Goal: Task Accomplishment & Management: Complete application form

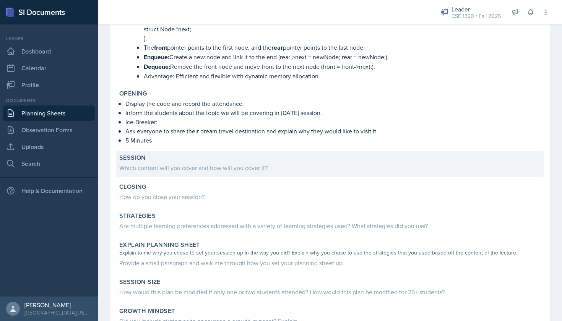
click at [177, 170] on div "Which content will you cover and how will you cover it?" at bounding box center [329, 167] width 421 height 9
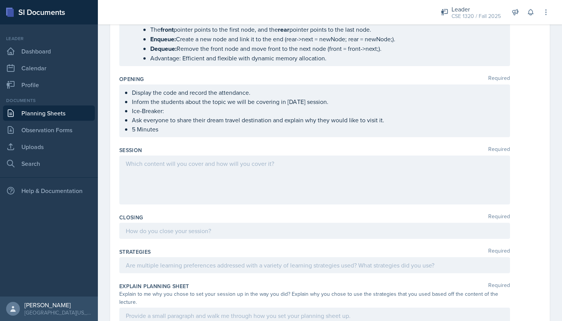
scroll to position [633, 0]
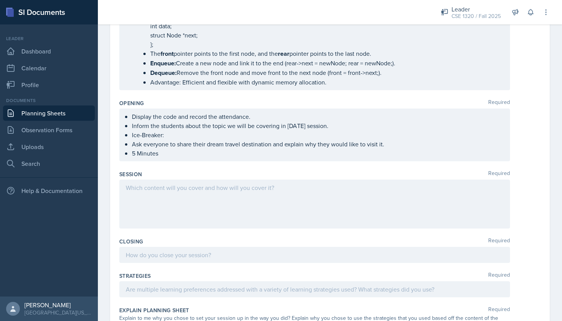
click at [206, 187] on div at bounding box center [314, 204] width 390 height 49
click at [175, 188] on icon at bounding box center [172, 188] width 8 height 8
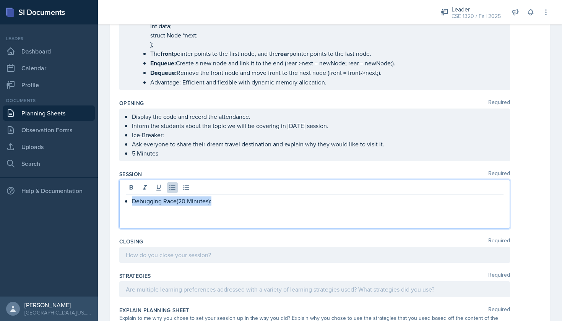
drag, startPoint x: 226, startPoint y: 203, endPoint x: 131, endPoint y: 201, distance: 95.2
click at [131, 201] on div "Debugging Race(20 Minutes):" at bounding box center [314, 200] width 377 height 9
click at [232, 196] on div "Debugging Race(20 Minutes):" at bounding box center [314, 204] width 390 height 49
click at [221, 203] on p "Debugging Race(20 Minutes):" at bounding box center [317, 201] width 371 height 10
drag, startPoint x: 221, startPoint y: 203, endPoint x: 131, endPoint y: 199, distance: 89.9
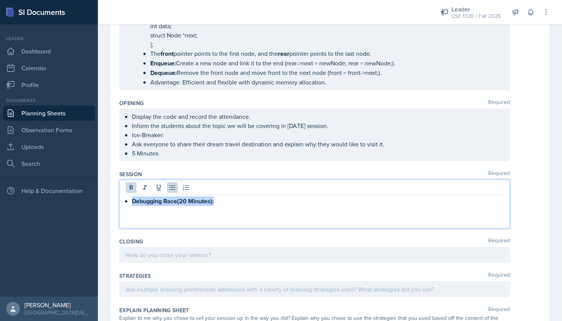
click at [131, 199] on div "Debugging Race(20 Minutes):" at bounding box center [314, 201] width 377 height 10
copy strong "Debugging Race(20 Minutes):"
click at [229, 203] on p "Debugging Race(20 Minutes):" at bounding box center [317, 201] width 371 height 10
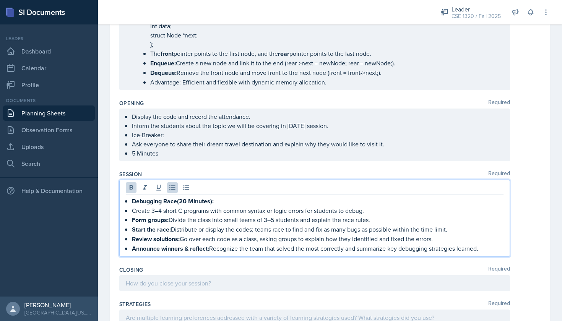
click at [168, 219] on p "Form groups: Divide the class into small teams of 3–5 students and explain the …" at bounding box center [317, 220] width 371 height 10
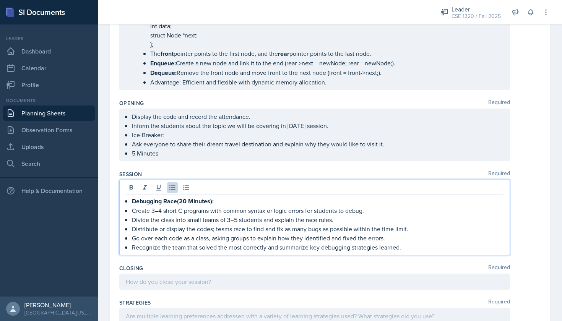
click at [415, 246] on p "Recognize the team that solved the most correctly and summarize key debugging s…" at bounding box center [317, 247] width 371 height 9
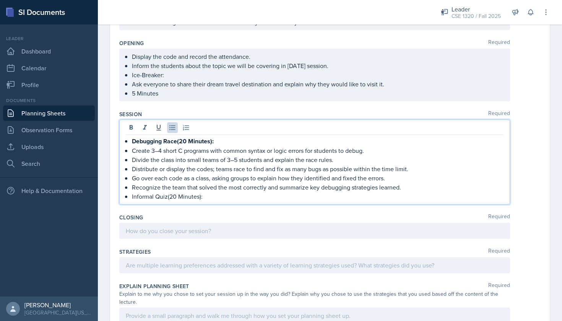
scroll to position [695, 0]
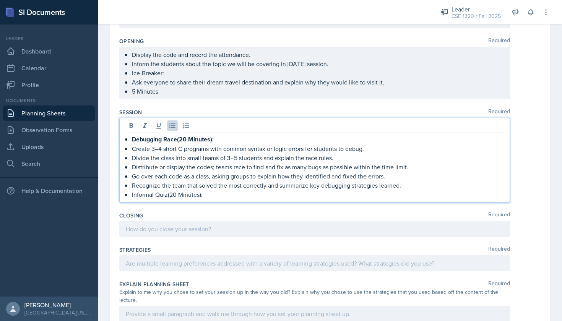
click at [171, 267] on div at bounding box center [314, 263] width 390 height 16
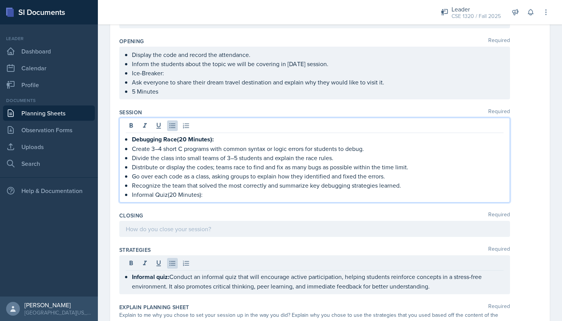
click at [222, 183] on ul "Debugging Race(20 Minutes): Create 3–4 short C programs with common syntax or l…" at bounding box center [317, 166] width 371 height 65
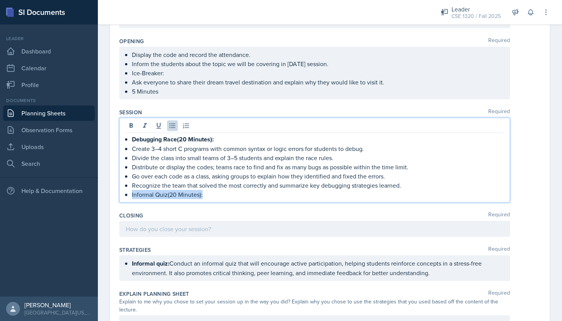
drag, startPoint x: 209, startPoint y: 193, endPoint x: 130, endPoint y: 194, distance: 79.1
click at [130, 194] on div "Debugging Race(20 Minutes): Create 3–4 short C programs with common syntax or l…" at bounding box center [314, 166] width 377 height 65
click at [128, 121] on button at bounding box center [131, 125] width 11 height 11
click at [223, 199] on p "Informal Quiz(20 Minutes):" at bounding box center [317, 195] width 371 height 10
drag, startPoint x: 223, startPoint y: 199, endPoint x: 131, endPoint y: 197, distance: 91.7
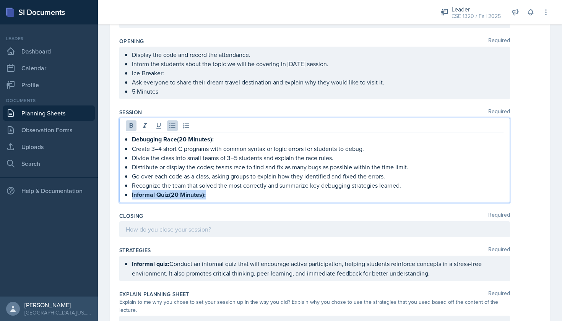
click at [131, 197] on div "Debugging Race(20 Minutes): Create 3–4 short C programs with common syntax or l…" at bounding box center [314, 166] width 377 height 65
copy strong "Informal Quiz(20 Minutes):"
click at [216, 198] on p "Informal Quiz(20 Minutes):" at bounding box center [317, 195] width 371 height 10
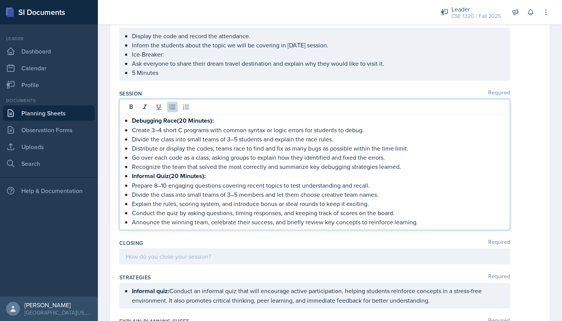
scroll to position [717, 0]
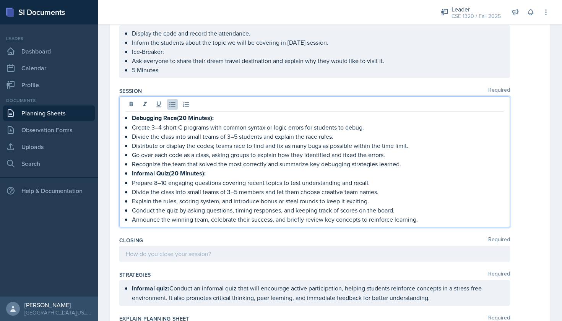
click at [271, 219] on p "Announce the winning team, celebrate their success, and briefly review key conc…" at bounding box center [317, 219] width 371 height 9
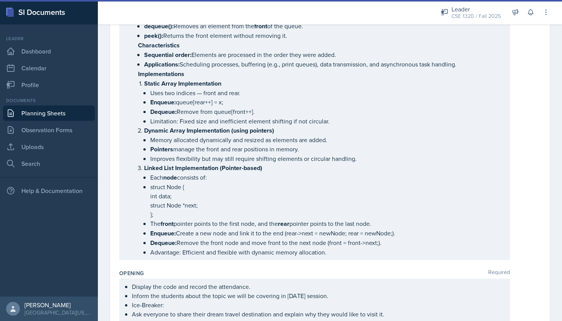
scroll to position [466, 0]
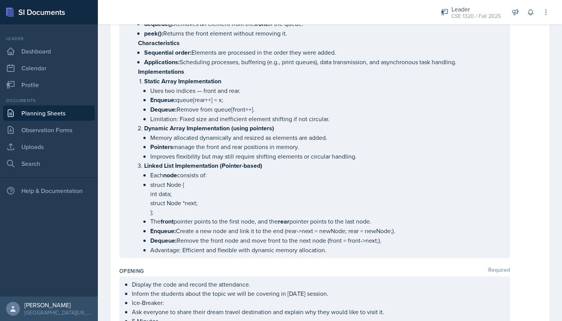
drag, startPoint x: 119, startPoint y: 108, endPoint x: 333, endPoint y: 253, distance: 258.7
click at [333, 253] on div "Date October 13th, 2025 October 2025 28 29 30 1 2 3 4 5 6 7 8 9 10 11 12 13 14 …" at bounding box center [329, 175] width 439 height 1163
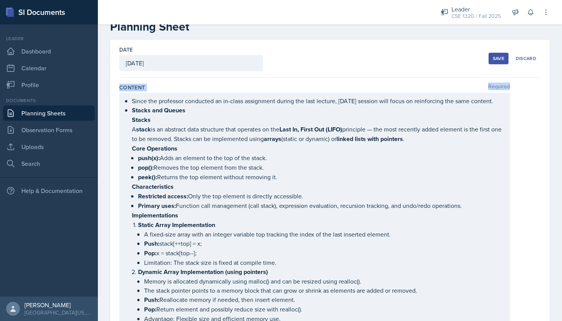
scroll to position [15, 0]
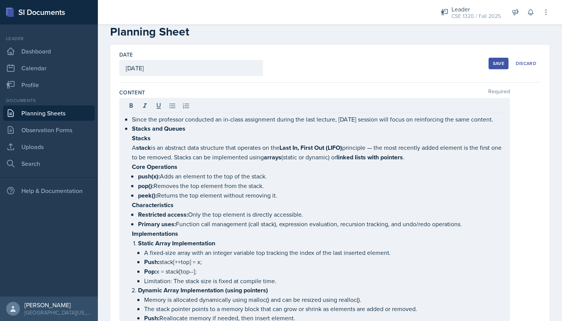
drag, startPoint x: 122, startPoint y: 116, endPoint x: 334, endPoint y: 99, distance: 212.7
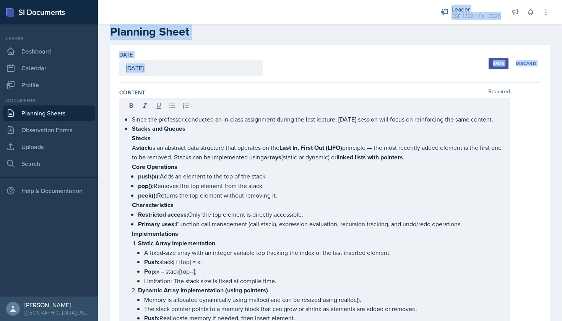
scroll to position [0, 0]
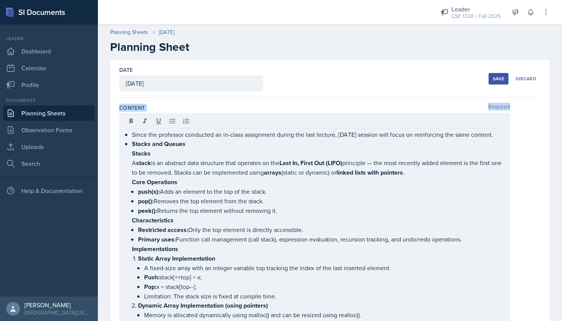
drag, startPoint x: 118, startPoint y: 91, endPoint x: 315, endPoint y: 122, distance: 198.9
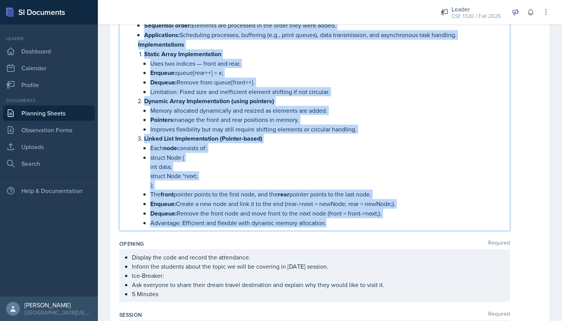
scroll to position [508, 0]
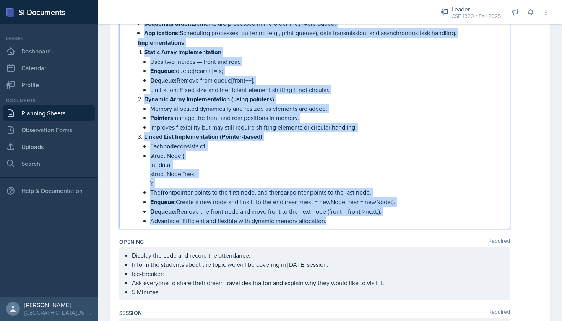
drag, startPoint x: 125, startPoint y: 134, endPoint x: 333, endPoint y: 227, distance: 227.6
copy ul "Since the professor conducted an in-class assignment during the last lecture, t…"
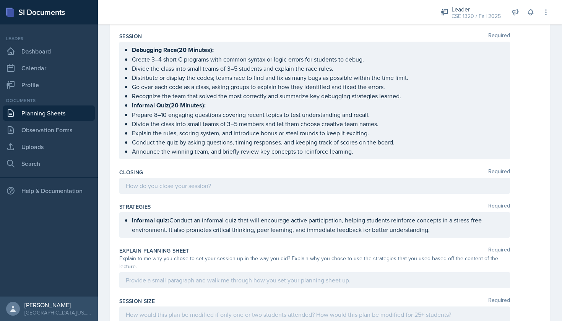
scroll to position [764, 0]
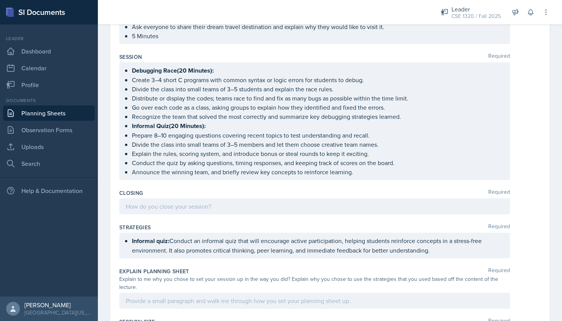
click at [167, 136] on ul "Debugging Race(20 Minutes): Create 3–4 short C programs with common syntax or l…" at bounding box center [317, 121] width 371 height 111
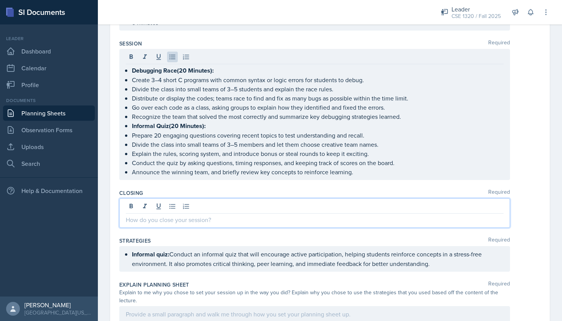
click at [198, 204] on div at bounding box center [314, 212] width 390 height 29
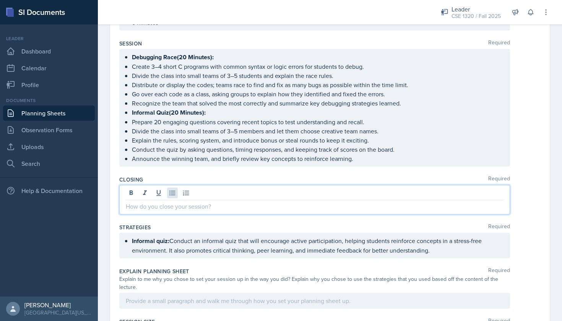
click at [176, 191] on icon at bounding box center [172, 193] width 8 height 8
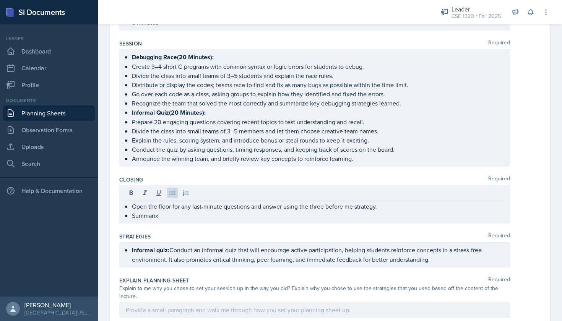
click at [165, 221] on div "Open the floor for any last-minute questions and answer using the three before …" at bounding box center [314, 204] width 390 height 39
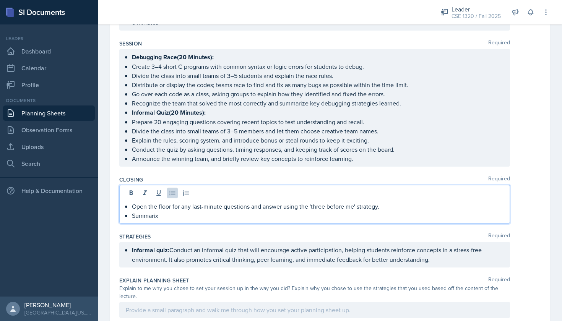
click at [184, 209] on p "Open the floor for any last-minute questions and answer using the 'three before…" at bounding box center [317, 206] width 371 height 9
click at [165, 214] on p "Summarix" at bounding box center [317, 215] width 371 height 9
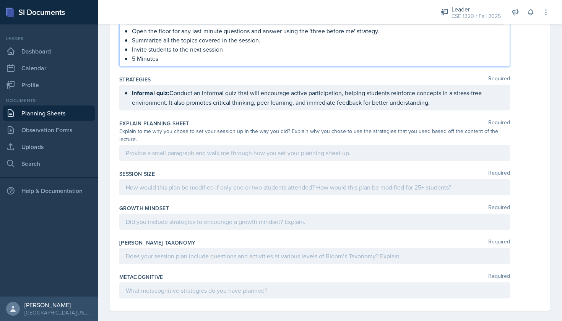
scroll to position [0, 0]
click at [194, 152] on div at bounding box center [314, 153] width 390 height 16
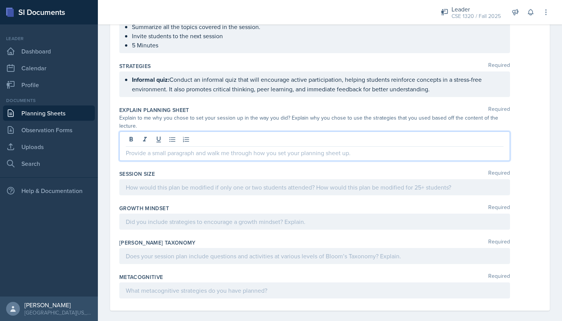
click at [442, 91] on p "Informal quiz: Conduct an informal quiz that will encourage active participatio…" at bounding box center [317, 84] width 371 height 19
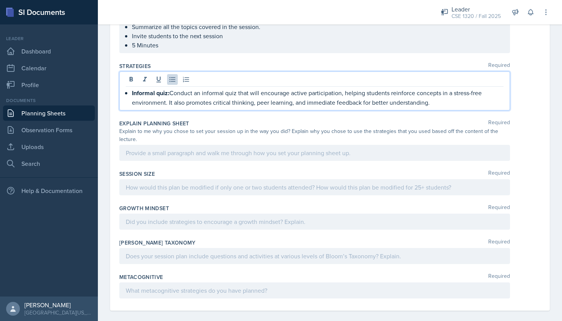
drag, startPoint x: 432, startPoint y: 103, endPoint x: 439, endPoint y: 93, distance: 11.8
click at [432, 103] on p "Informal quiz: Conduct an informal quiz that will encourage active participatio…" at bounding box center [317, 97] width 371 height 19
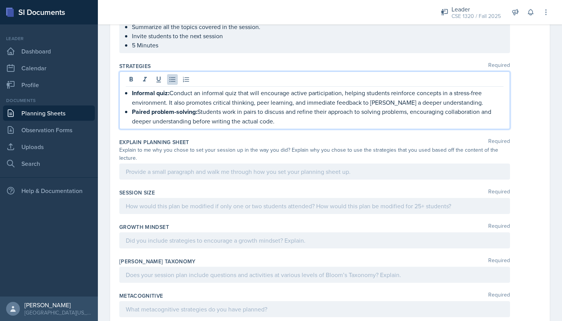
click at [347, 126] on div "Informal quiz: Conduct an informal quiz that will encourage active participatio…" at bounding box center [314, 100] width 390 height 58
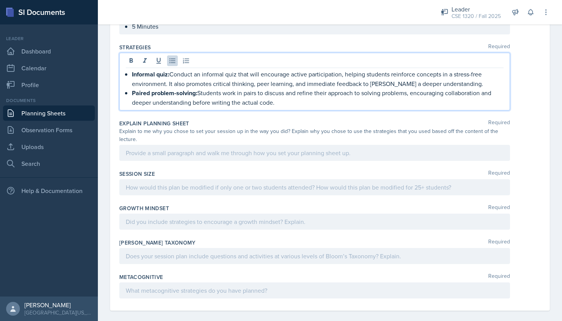
click at [287, 105] on p "Paired problem-solving: Students work in pairs to discuss and refine their appr…" at bounding box center [317, 97] width 371 height 19
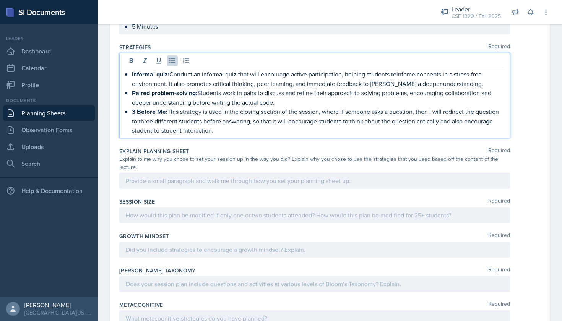
click at [242, 173] on div at bounding box center [314, 181] width 390 height 16
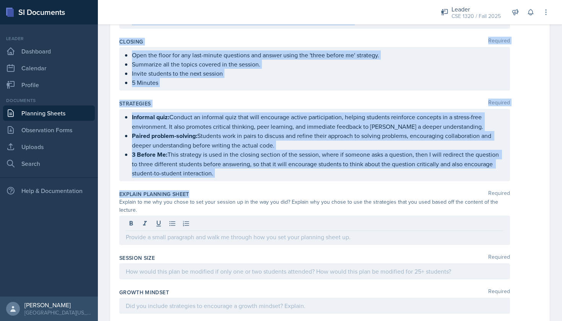
scroll to position [904, 0]
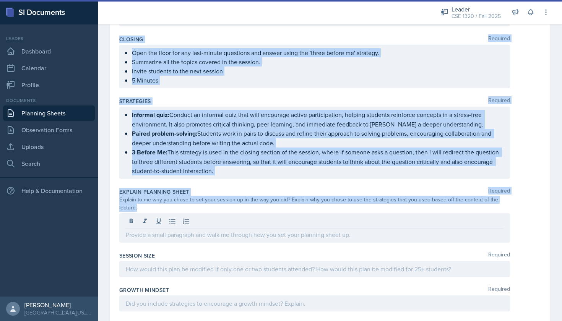
drag, startPoint x: 117, startPoint y: 107, endPoint x: 288, endPoint y: 212, distance: 200.2
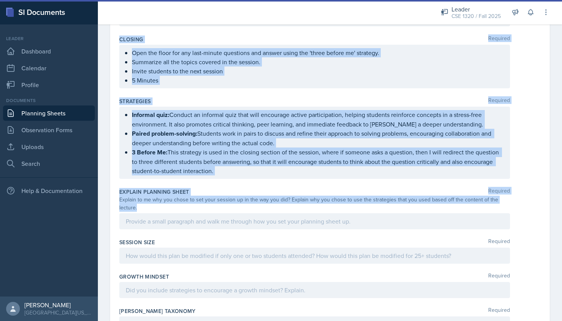
copy div "Content Required Since the professor conducted an in-class assignment during th…"
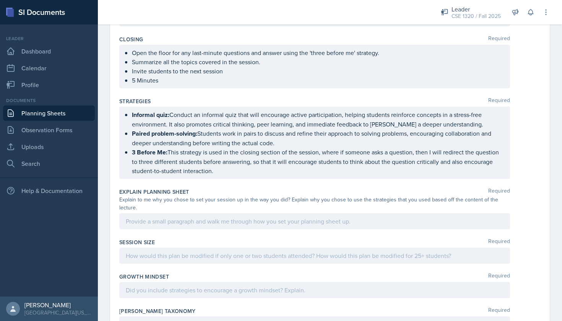
click at [186, 213] on div at bounding box center [314, 221] width 390 height 16
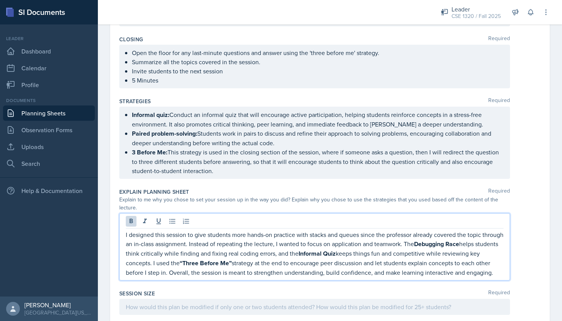
drag, startPoint x: 183, startPoint y: 278, endPoint x: 121, endPoint y: 224, distance: 82.6
click at [121, 224] on div "I designed this session to give students more hands-on practice with stacks and…" at bounding box center [314, 246] width 390 height 67
click at [170, 299] on div at bounding box center [314, 306] width 390 height 16
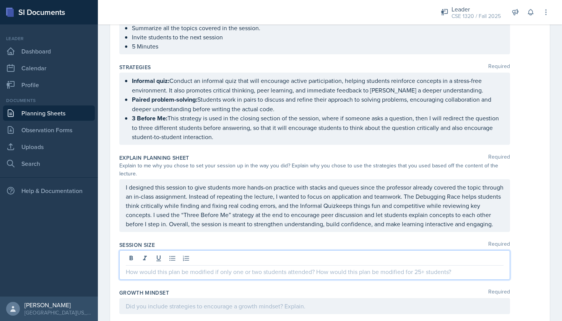
scroll to position [953, 0]
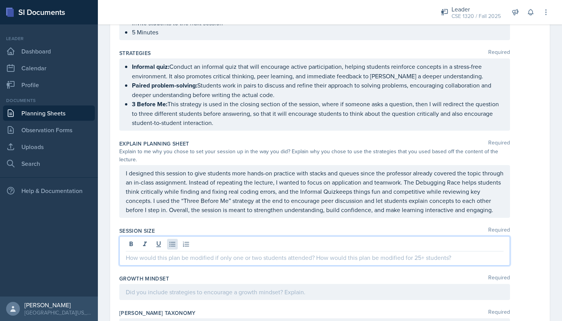
click at [169, 240] on icon at bounding box center [172, 244] width 8 height 8
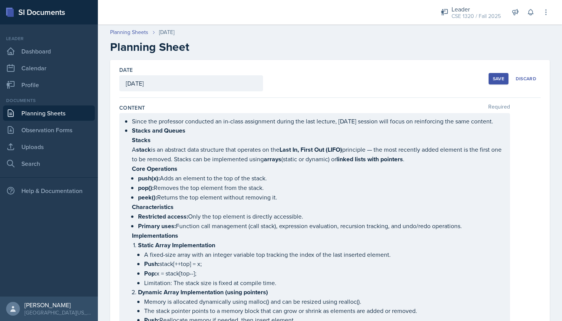
scroll to position [0, 0]
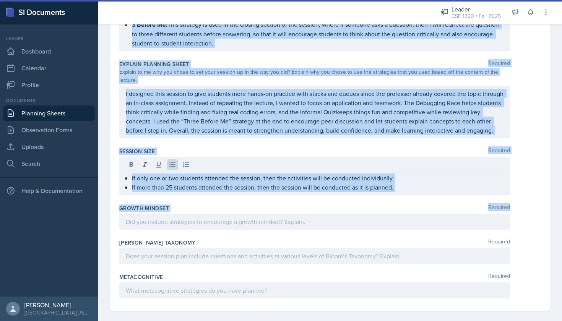
drag, startPoint x: 119, startPoint y: 107, endPoint x: 259, endPoint y: 209, distance: 173.3
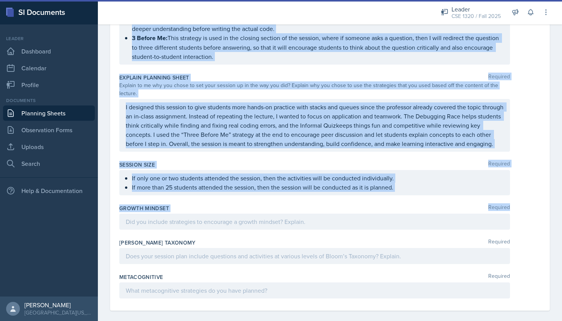
copy div "Content Required Since the professor conducted an in-class assignment during th…"
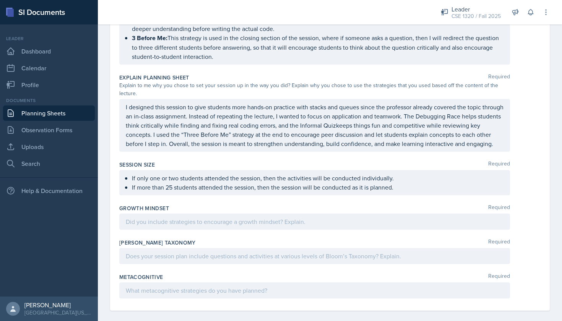
click at [220, 214] on div at bounding box center [314, 222] width 390 height 16
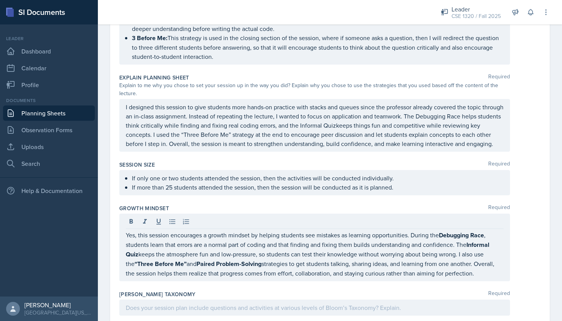
drag, startPoint x: 471, startPoint y: 271, endPoint x: 126, endPoint y: 228, distance: 348.0
click at [126, 228] on div "Yes, this session encourages a growth mindset by helping students see mistakes …" at bounding box center [314, 248] width 390 height 68
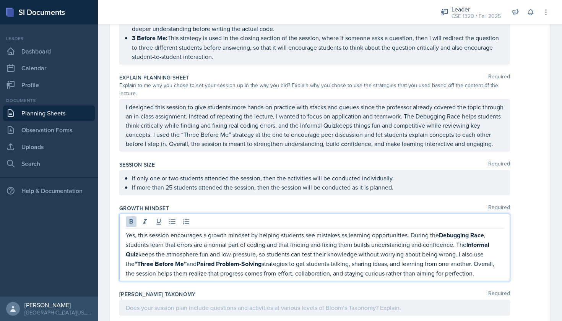
drag, startPoint x: 468, startPoint y: 268, endPoint x: 124, endPoint y: 222, distance: 346.5
click at [124, 222] on div "Yes, this session encourages a growth mindset by helping students see mistakes …" at bounding box center [314, 248] width 390 height 68
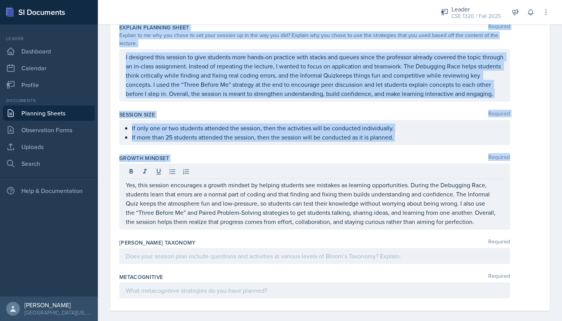
scroll to position [0, 0]
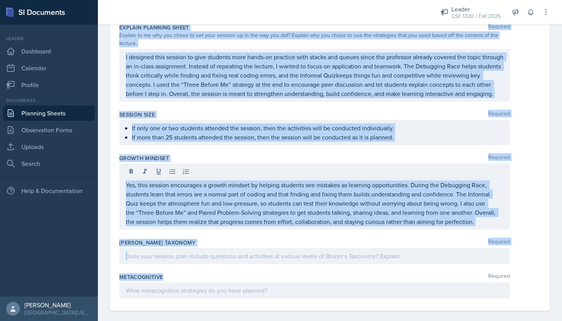
drag, startPoint x: 118, startPoint y: 106, endPoint x: 309, endPoint y: 272, distance: 253.0
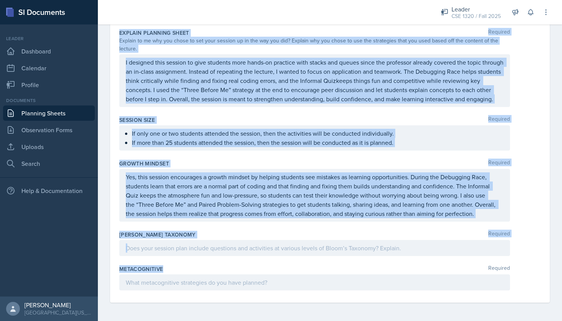
copy div "Content Required Since the professor conducted an in-class assignment during th…"
click at [215, 243] on p at bounding box center [314, 247] width 377 height 9
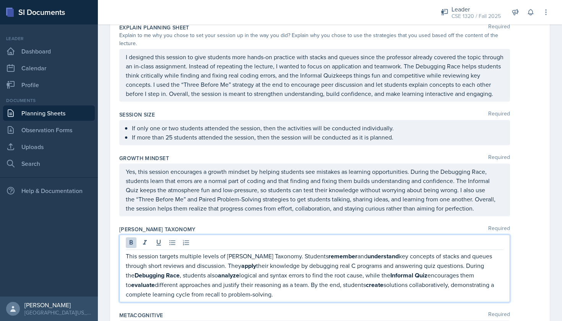
drag, startPoint x: 292, startPoint y: 283, endPoint x: 123, endPoint y: 241, distance: 173.5
click at [123, 242] on div "This session targets multiple levels of Bloom’s Taxonomy. Students remember and…" at bounding box center [314, 269] width 390 height 68
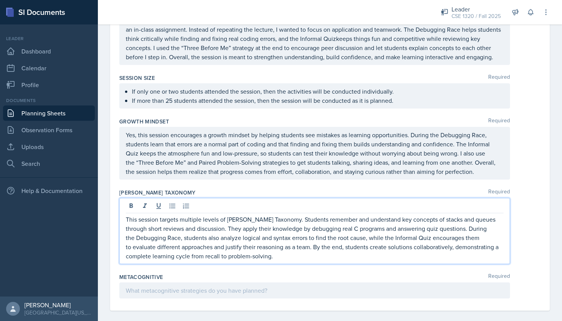
click at [201, 288] on div at bounding box center [314, 290] width 390 height 16
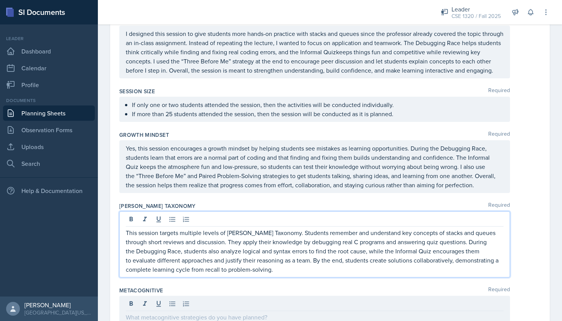
click at [185, 218] on div "This session targets multiple levels of Bloom’s Taxonomy. Students remember and…" at bounding box center [314, 244] width 390 height 66
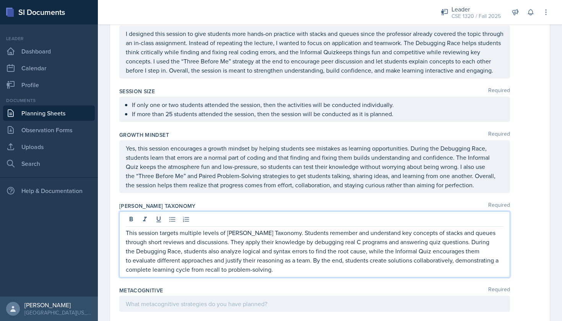
click at [167, 296] on div at bounding box center [314, 304] width 390 height 16
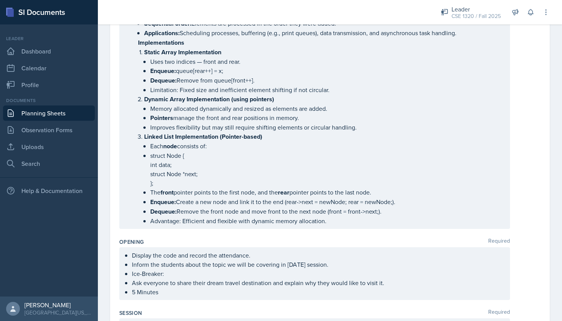
scroll to position [499, 0]
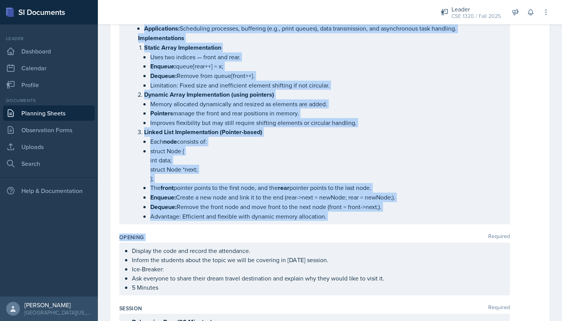
drag, startPoint x: 118, startPoint y: 106, endPoint x: 361, endPoint y: 232, distance: 273.6
click at [361, 232] on div "Date October 13th, 2025 October 2025 28 29 30 1 2 3 4 5 6 7 8 9 10 11 12 13 14 …" at bounding box center [329, 257] width 439 height 1393
copy div "Content Required Since the professor conducted an in-class assignment during th…"
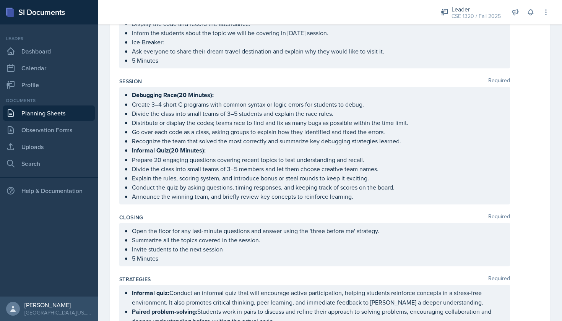
scroll to position [756, 0]
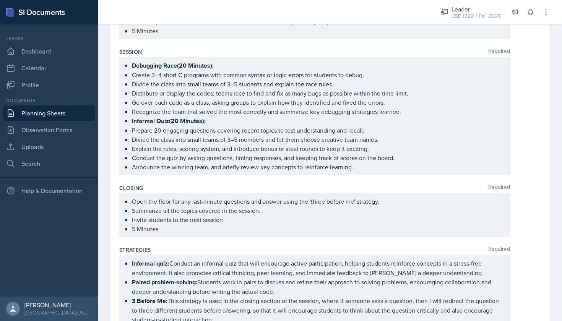
drag, startPoint x: 121, startPoint y: 63, endPoint x: 405, endPoint y: 113, distance: 288.3
click at [405, 113] on div "Debugging Race(20 Minutes): Create 3–4 short C programs with common syntax or l…" at bounding box center [314, 116] width 390 height 118
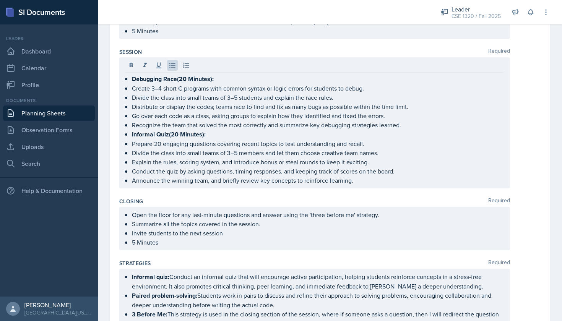
drag, startPoint x: 123, startPoint y: 77, endPoint x: 241, endPoint y: 114, distance: 124.5
click at [241, 114] on div "Debugging Race(20 Minutes): Create 3–4 short C programs with common syntax or l…" at bounding box center [314, 122] width 390 height 131
drag, startPoint x: 119, startPoint y: 51, endPoint x: 441, endPoint y: 181, distance: 347.7
click at [441, 181] on div "Date October 13th, 2025 October 2025 28 29 30 1 2 3 4 5 6 7 8 9 10 11 12 13 14 …" at bounding box center [329, 0] width 439 height 1393
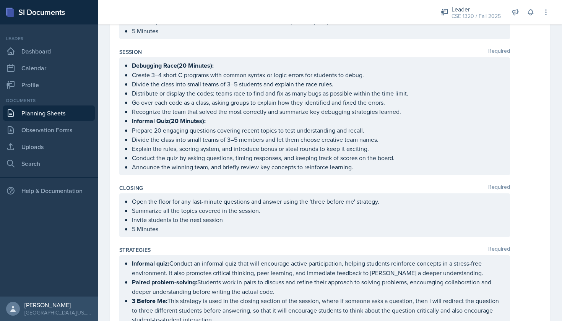
click at [423, 179] on div "Session Required Debugging Race(20 Minutes): Create 3–4 short C programs with c…" at bounding box center [329, 113] width 421 height 136
click at [399, 165] on ul "Debugging Race(20 Minutes): Create 3–4 short C programs with common syntax or l…" at bounding box center [317, 116] width 371 height 111
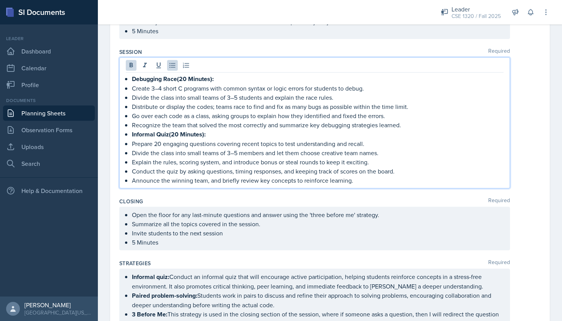
drag, startPoint x: 131, startPoint y: 78, endPoint x: 403, endPoint y: 125, distance: 276.1
click at [403, 125] on div "Debugging Race(20 Minutes): Create 3–4 short C programs with common syntax or l…" at bounding box center [314, 129] width 377 height 111
copy ul "Debugging Race(20 Minutes): Create 3–4 short C programs with common syntax or l…"
click at [186, 89] on p "Create 3–4 short C programs with common syntax or logic errors for students to …" at bounding box center [317, 88] width 371 height 9
click at [163, 88] on p "Create 3–4 short C programs with common syntax or logic errors for students to …" at bounding box center [317, 88] width 371 height 9
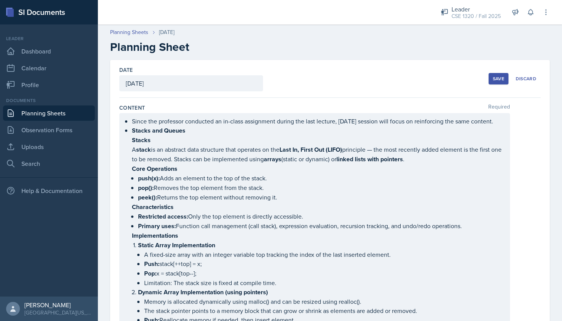
scroll to position [0, 0]
click at [497, 75] on button "Save" at bounding box center [498, 78] width 20 height 11
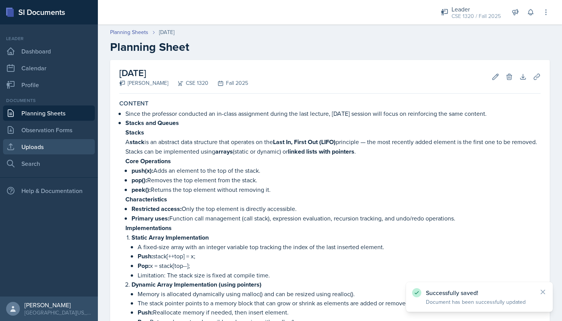
click at [45, 143] on link "Uploads" at bounding box center [49, 146] width 92 height 15
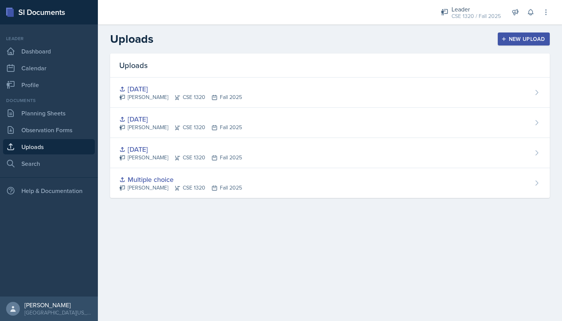
click at [523, 44] on button "New Upload" at bounding box center [523, 38] width 52 height 13
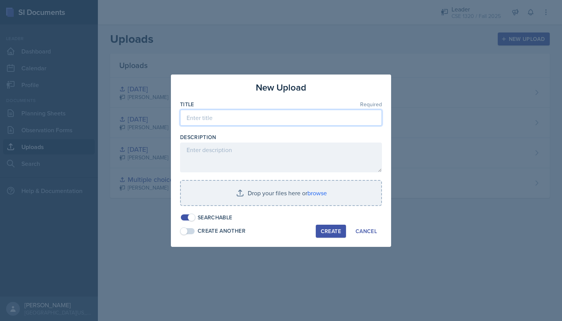
click at [250, 118] on input at bounding box center [281, 118] width 202 height 16
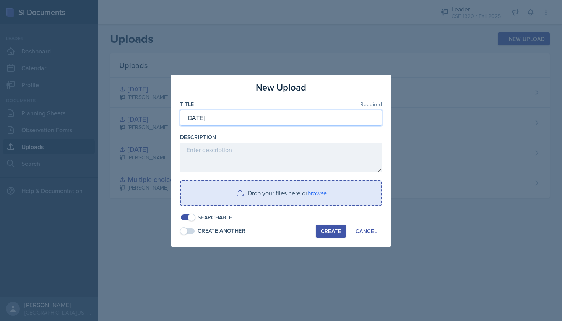
type input "Oct 13"
click at [243, 196] on input "file" at bounding box center [281, 193] width 200 height 24
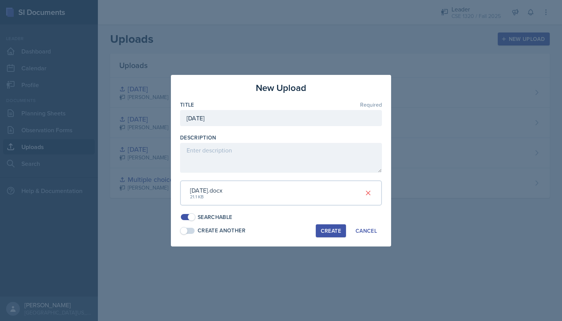
click at [332, 230] on div "Create" at bounding box center [331, 231] width 20 height 6
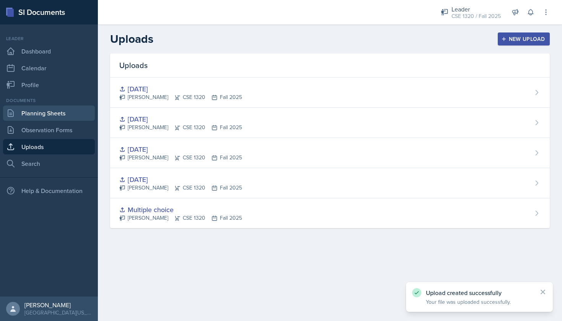
click at [50, 113] on link "Planning Sheets" at bounding box center [49, 112] width 92 height 15
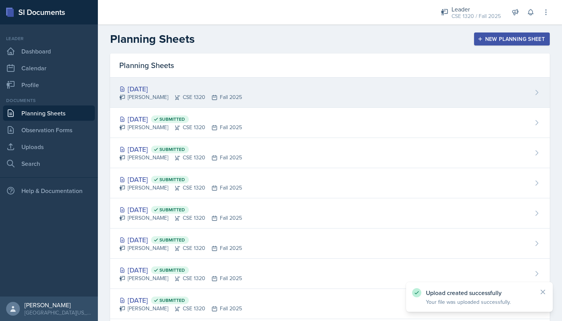
click at [306, 105] on div "Oct 13th, 2025 Nishan Koirala CSE 1320 Fall 2025" at bounding box center [329, 93] width 439 height 30
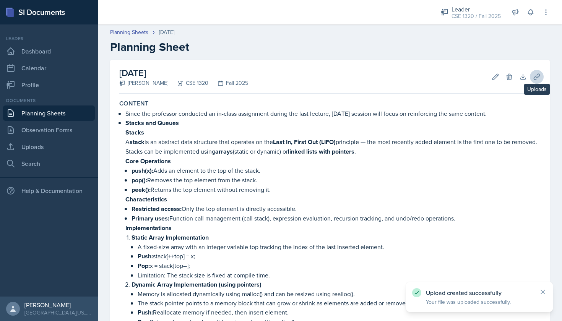
click at [534, 75] on icon at bounding box center [537, 77] width 8 height 8
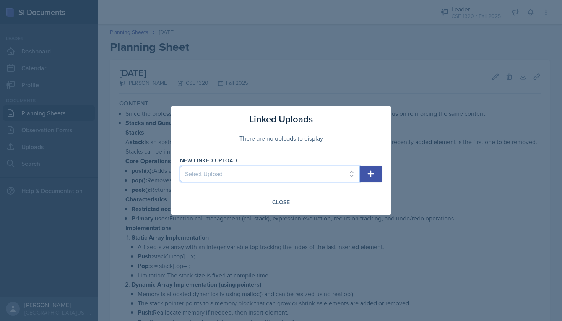
select select "b01017a4-4186-4a0c-b51b-c57df7ee743a"
click at [369, 173] on icon "button" at bounding box center [370, 173] width 9 height 9
select select
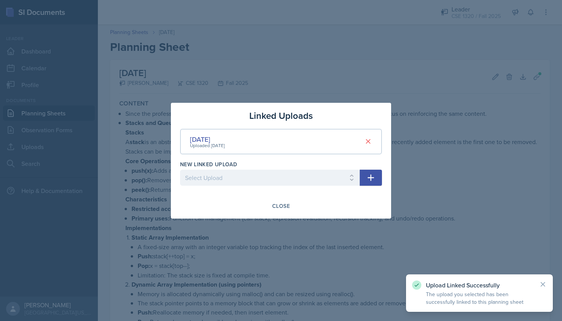
click at [395, 65] on div at bounding box center [281, 160] width 562 height 321
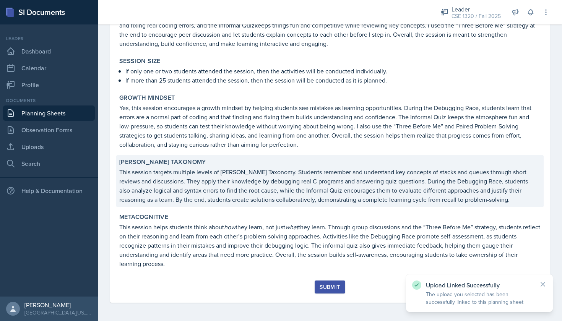
scroll to position [1058, 0]
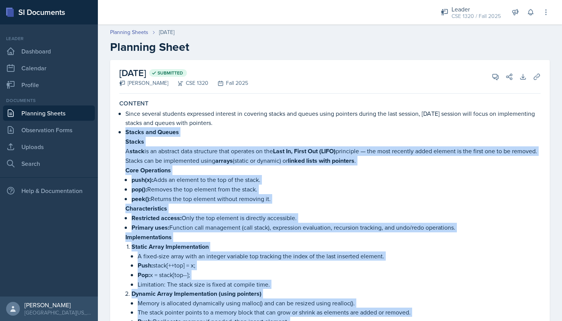
scroll to position [473, 0]
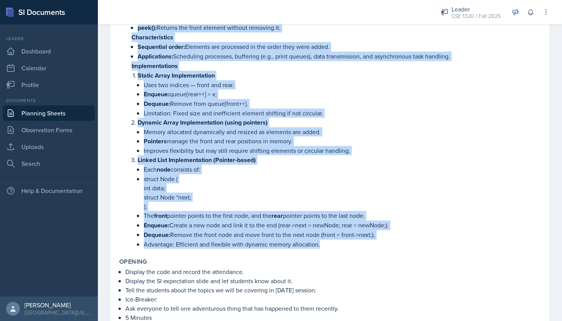
click at [356, 154] on p "Improves flexibility but may still require shifting elements or circular handli…" at bounding box center [342, 150] width 397 height 9
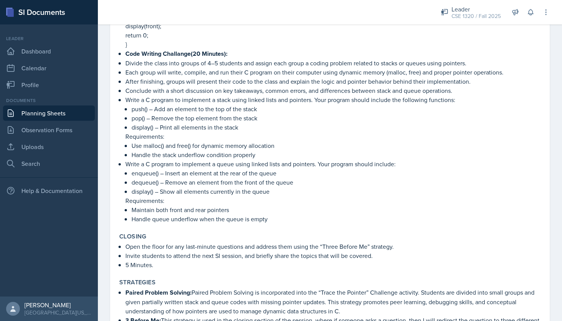
scroll to position [1645, 0]
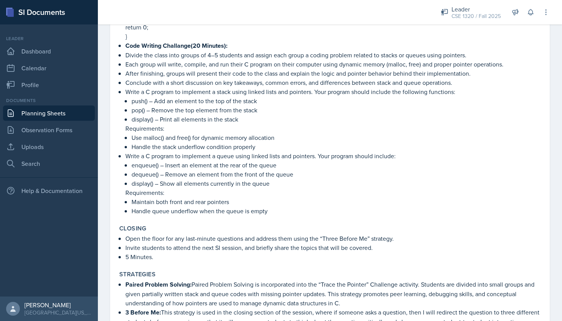
click at [73, 109] on link "Planning Sheets" at bounding box center [49, 112] width 92 height 15
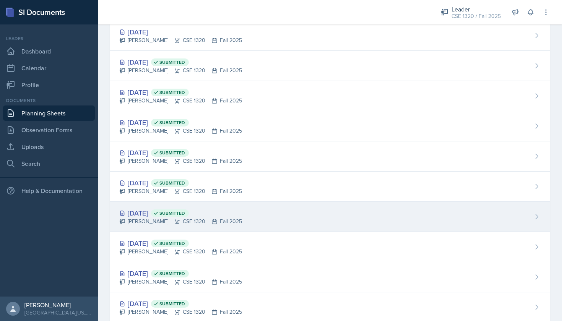
scroll to position [59, 0]
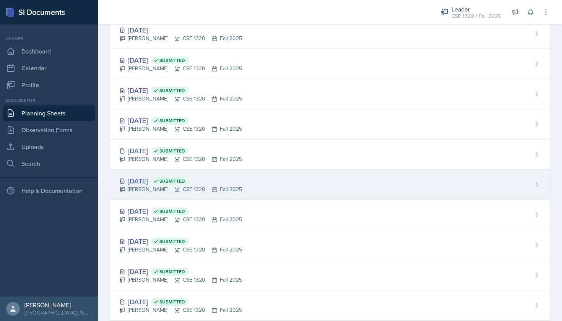
click at [293, 190] on div "[DATE] Submitted [PERSON_NAME] CSE 1320 Fall 2025" at bounding box center [329, 185] width 439 height 30
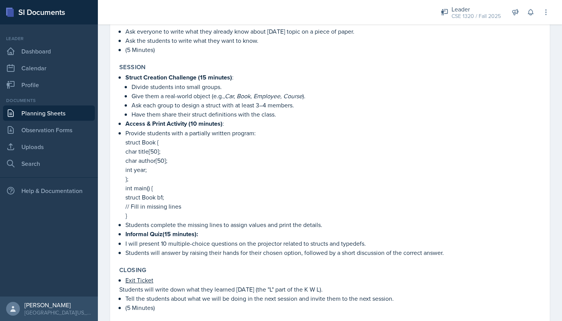
scroll to position [517, 0]
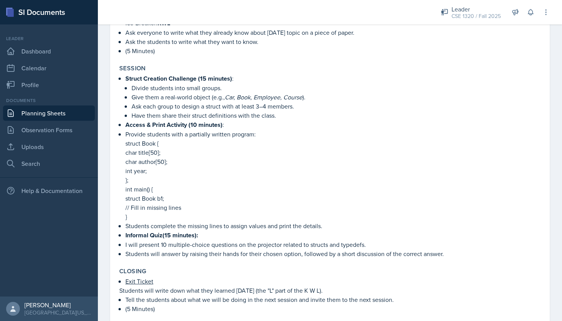
click at [70, 115] on link "Planning Sheets" at bounding box center [49, 112] width 92 height 15
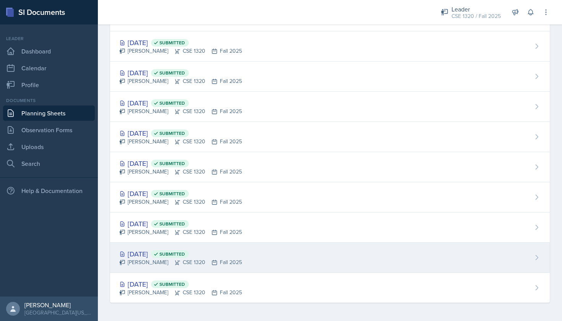
click at [299, 260] on div "[DATE] Submitted [PERSON_NAME] CSE 1320 Fall 2025" at bounding box center [329, 258] width 439 height 30
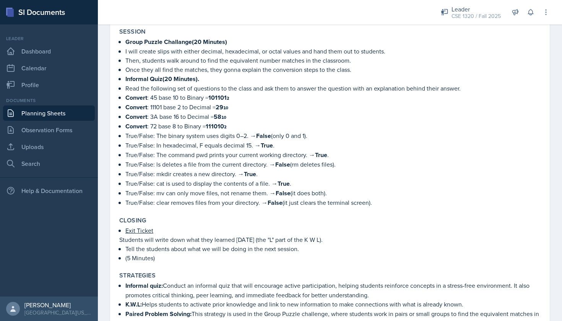
scroll to position [578, 0]
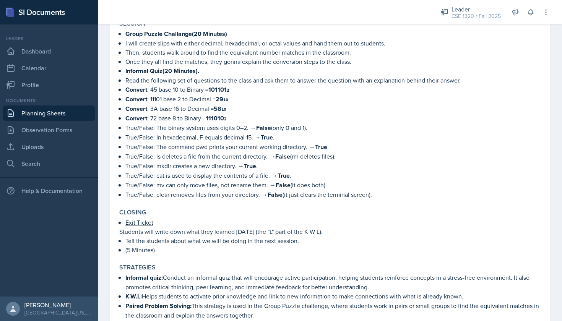
click at [79, 117] on link "Planning Sheets" at bounding box center [49, 112] width 92 height 15
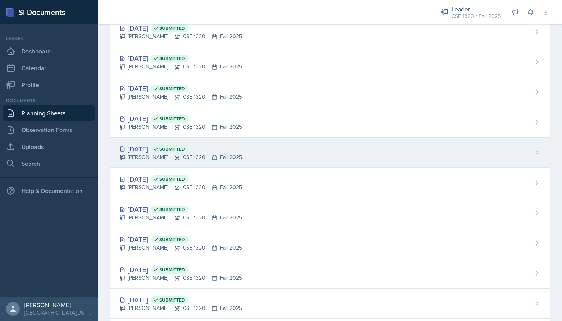
scroll to position [265, 0]
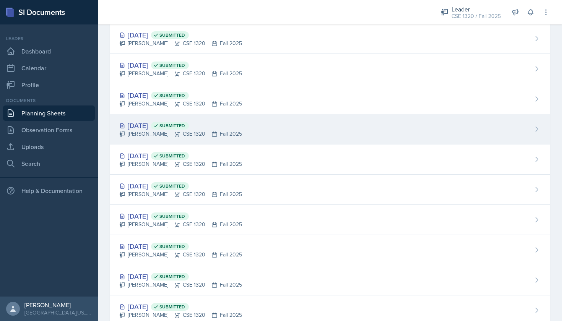
click at [291, 125] on div "[DATE] Submitted [PERSON_NAME] CSE 1320 Fall 2025" at bounding box center [329, 129] width 439 height 30
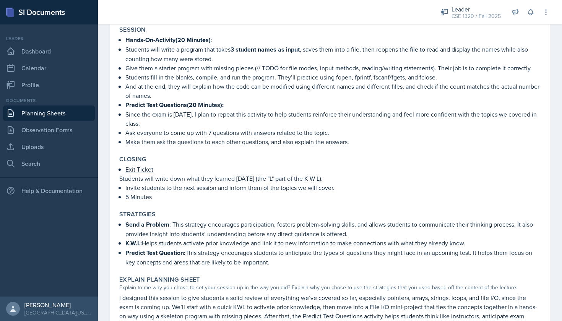
scroll to position [591, 0]
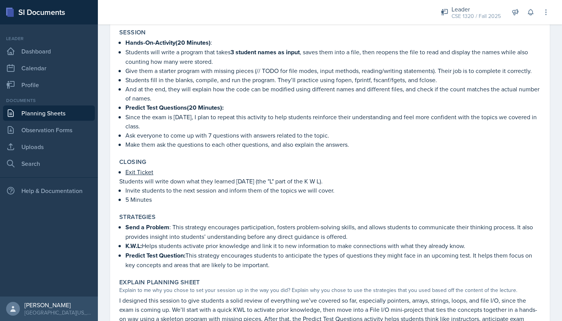
click at [67, 117] on link "Planning Sheets" at bounding box center [49, 112] width 92 height 15
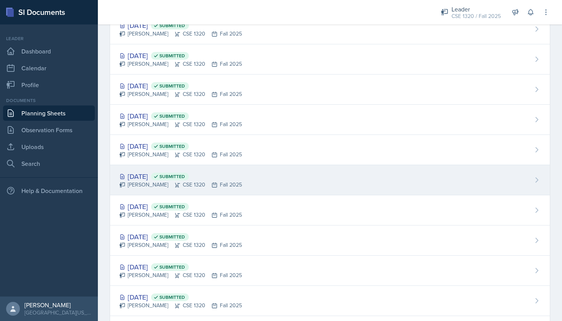
scroll to position [267, 0]
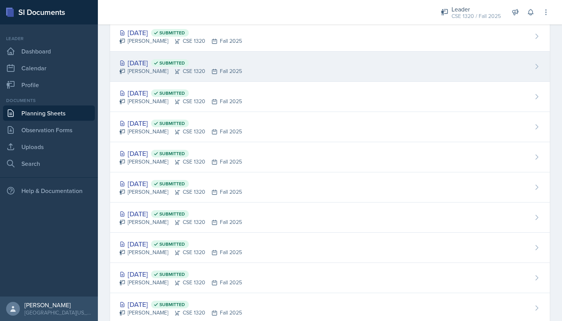
click at [272, 76] on div "[DATE] Submitted [PERSON_NAME] CSE 1320 Fall 2025" at bounding box center [329, 67] width 439 height 30
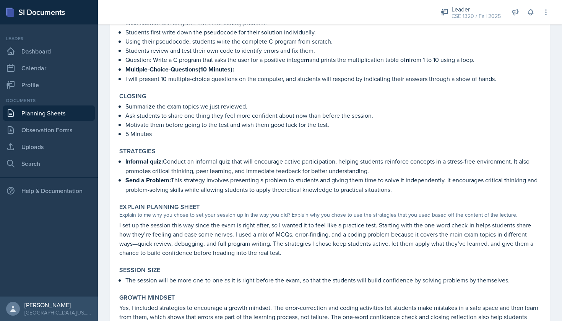
scroll to position [1095, 0]
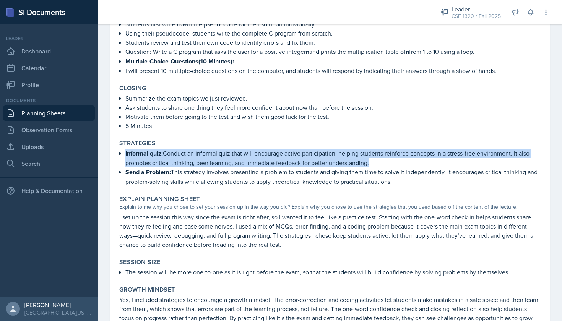
drag, startPoint x: 374, startPoint y: 166, endPoint x: 121, endPoint y: 151, distance: 253.3
click at [125, 151] on p "Informal quiz: Conduct an informal quiz that will encourage active participatio…" at bounding box center [332, 158] width 415 height 19
copy p "Informal quiz: Conduct an informal quiz that will encourage active participatio…"
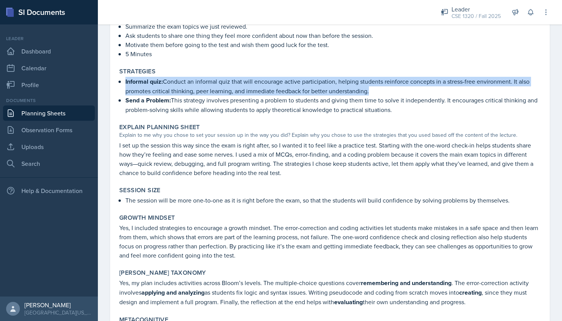
scroll to position [1236, 0]
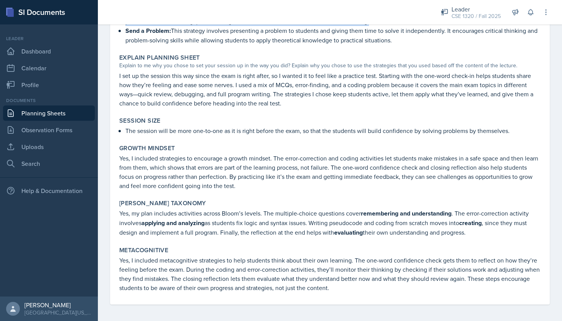
click at [48, 116] on link "Planning Sheets" at bounding box center [49, 112] width 92 height 15
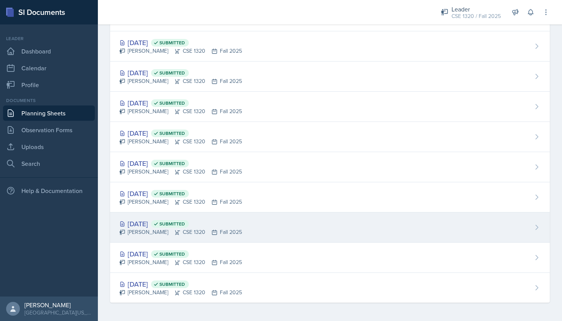
click at [278, 227] on div "[DATE] Submitted [PERSON_NAME] CSE 1320 Fall 2025" at bounding box center [329, 227] width 439 height 30
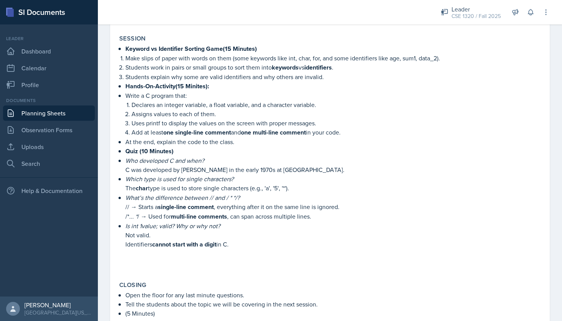
scroll to position [552, 0]
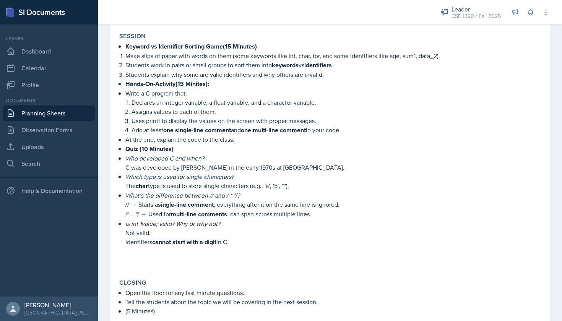
click at [65, 117] on link "Planning Sheets" at bounding box center [49, 112] width 92 height 15
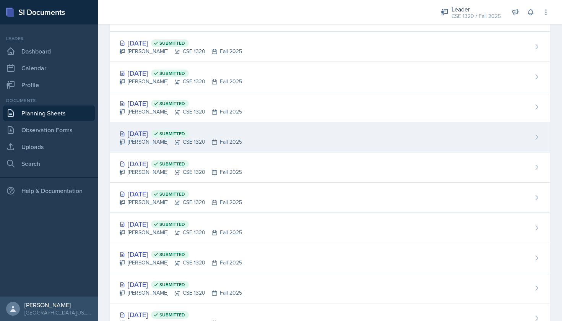
scroll to position [283, 0]
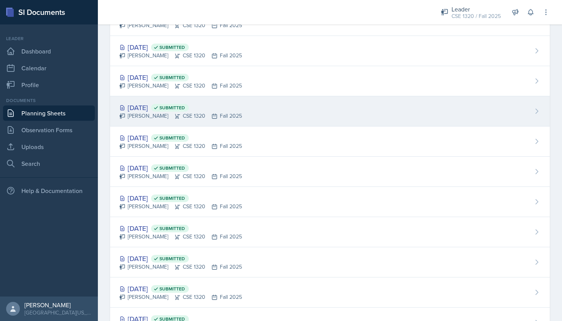
click at [338, 105] on div "[DATE] Submitted [PERSON_NAME] CSE 1320 Fall 2025" at bounding box center [329, 111] width 439 height 30
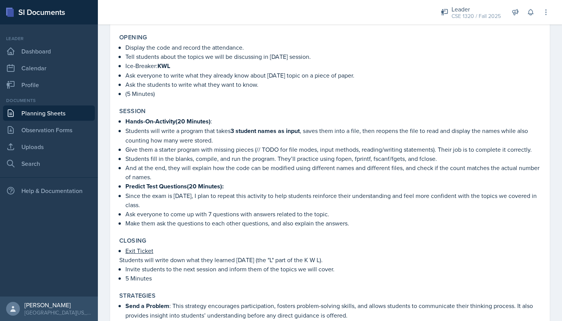
scroll to position [514, 0]
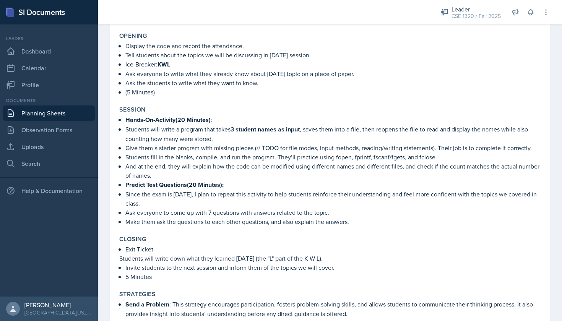
click at [55, 110] on link "Planning Sheets" at bounding box center [49, 112] width 92 height 15
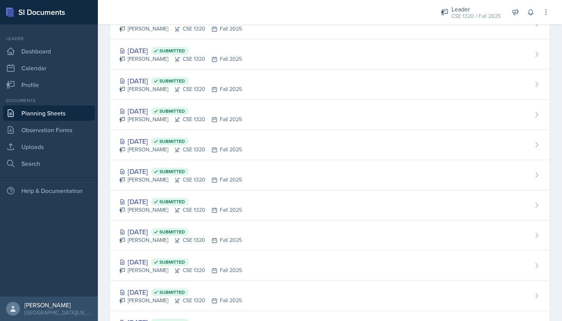
scroll to position [269, 0]
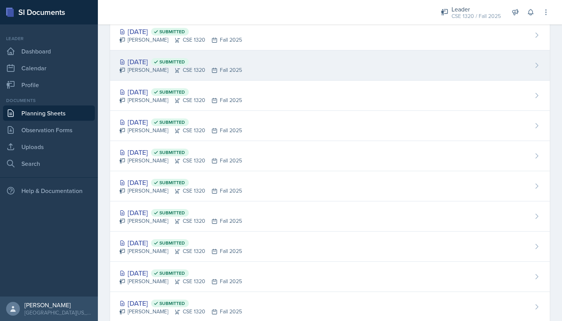
click at [260, 73] on div "[DATE] Submitted [PERSON_NAME] CSE 1320 Fall 2025" at bounding box center [329, 65] width 439 height 30
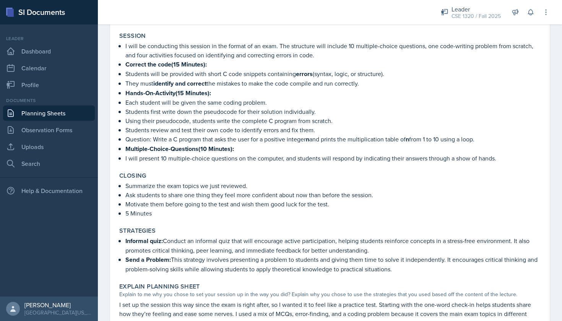
scroll to position [1009, 0]
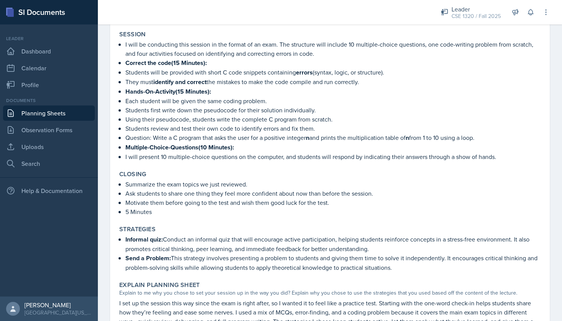
click at [65, 108] on link "Planning Sheets" at bounding box center [49, 112] width 92 height 15
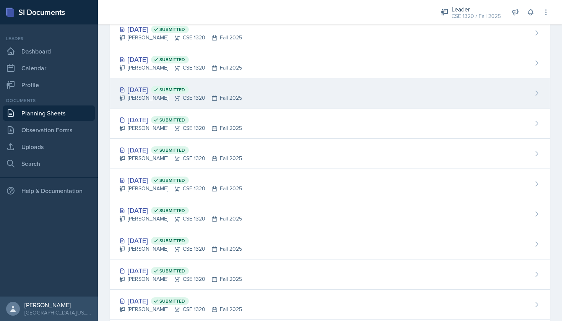
click at [358, 100] on div "[DATE] Submitted [PERSON_NAME] CSE 1320 Fall 2025" at bounding box center [329, 93] width 439 height 30
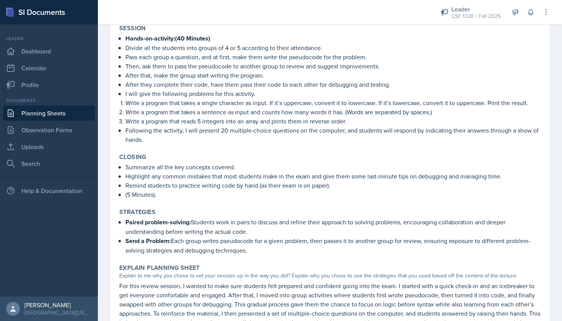
scroll to position [1027, 0]
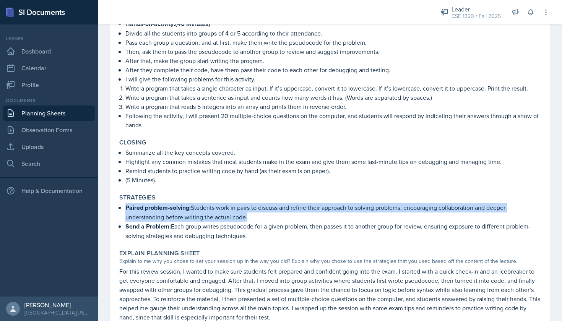
drag, startPoint x: 260, startPoint y: 213, endPoint x: 125, endPoint y: 207, distance: 135.0
click at [125, 207] on div "Paired problem-solving: Students work in pairs to discuss and refine their appr…" at bounding box center [329, 221] width 421 height 37
copy p "Paired problem-solving: Students work in pairs to discuss and refine their appr…"
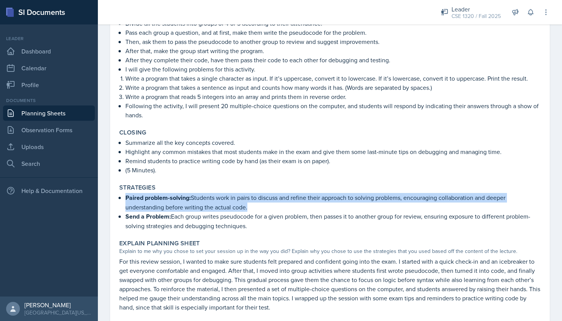
click at [55, 113] on link "Planning Sheets" at bounding box center [49, 112] width 92 height 15
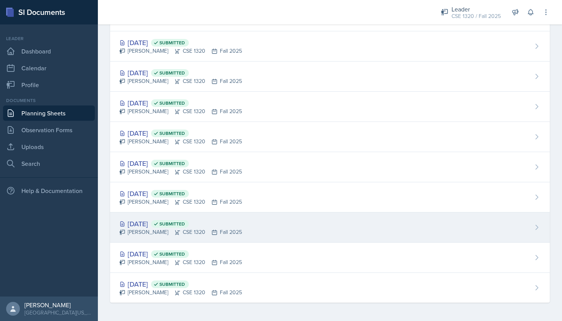
click at [282, 239] on div "[DATE] Submitted [PERSON_NAME] CSE 1320 Fall 2025" at bounding box center [329, 227] width 439 height 30
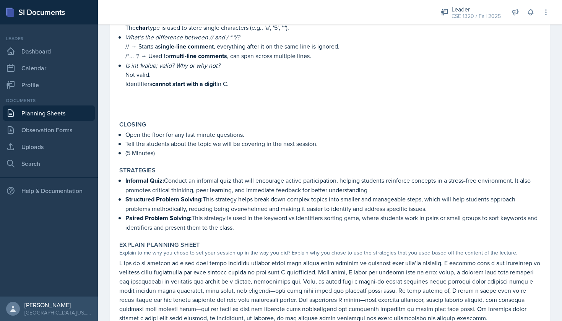
scroll to position [777, 0]
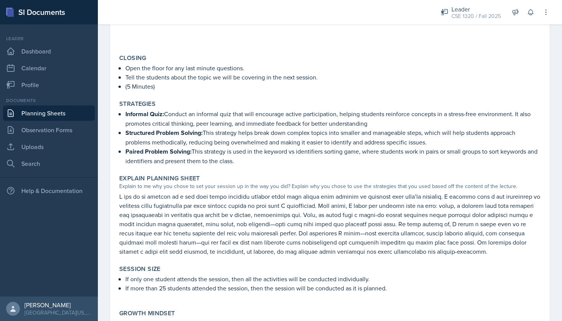
click at [61, 115] on link "Planning Sheets" at bounding box center [49, 112] width 92 height 15
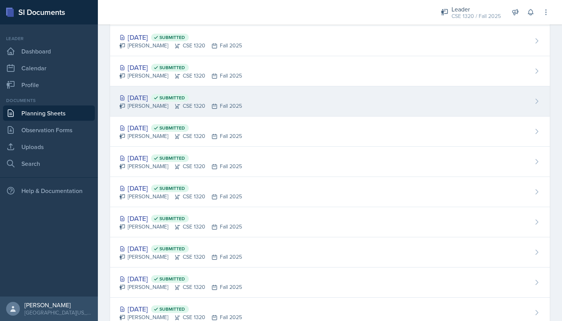
scroll to position [280, 0]
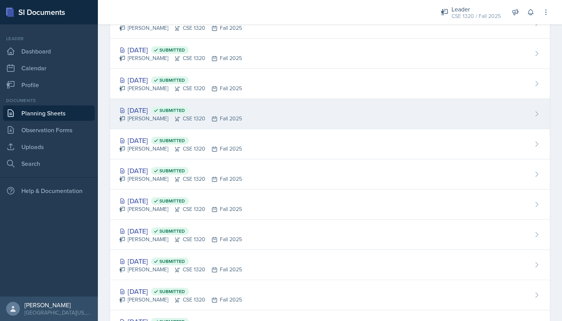
click at [264, 115] on div "[DATE] Submitted [PERSON_NAME] CSE 1320 Fall 2025" at bounding box center [329, 114] width 439 height 30
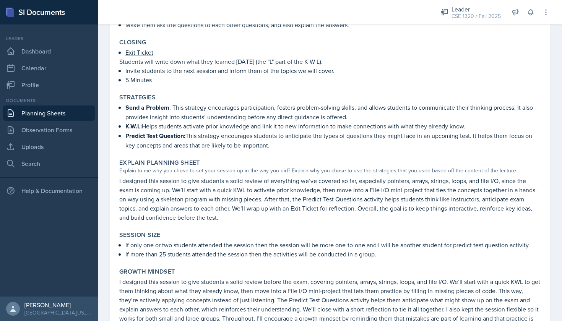
scroll to position [733, 0]
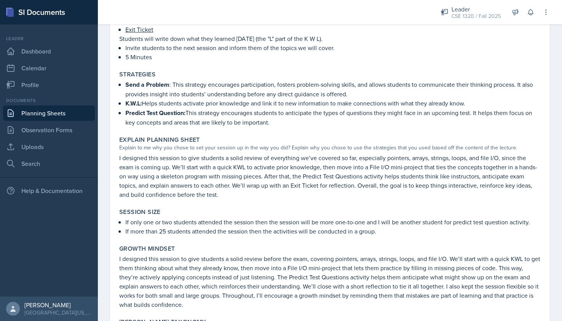
click at [49, 114] on link "Planning Sheets" at bounding box center [49, 112] width 92 height 15
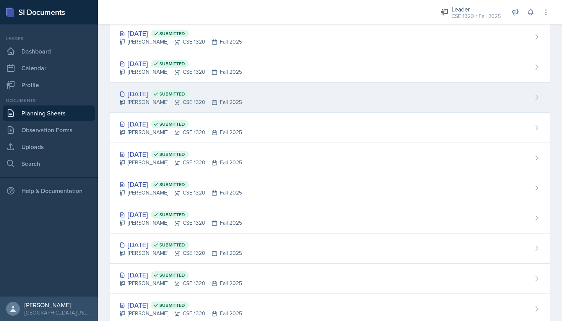
scroll to position [258, 0]
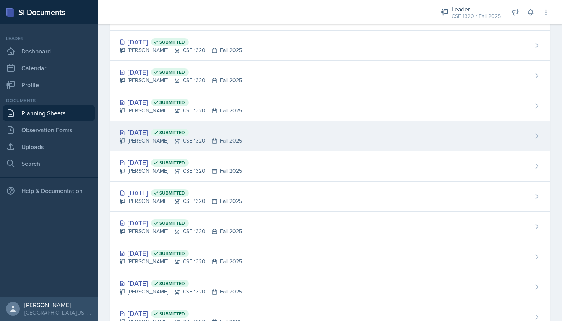
click at [279, 148] on div "[DATE] Submitted [PERSON_NAME] CSE 1320 Fall 2025" at bounding box center [329, 136] width 439 height 30
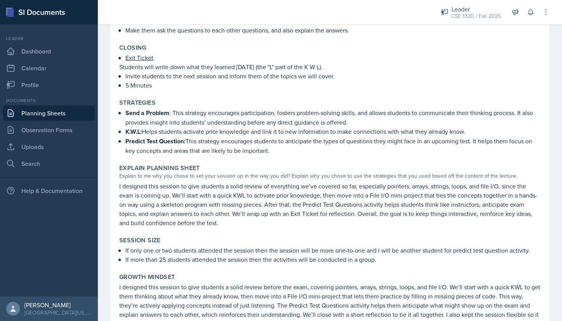
scroll to position [732, 0]
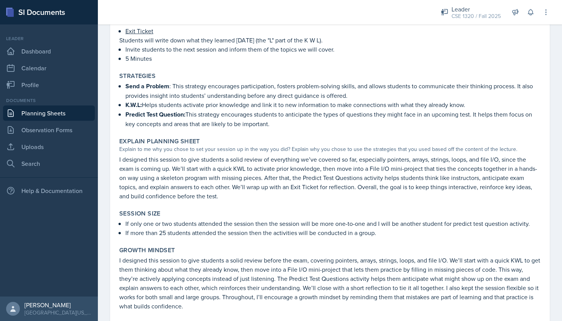
click at [70, 118] on link "Planning Sheets" at bounding box center [49, 112] width 92 height 15
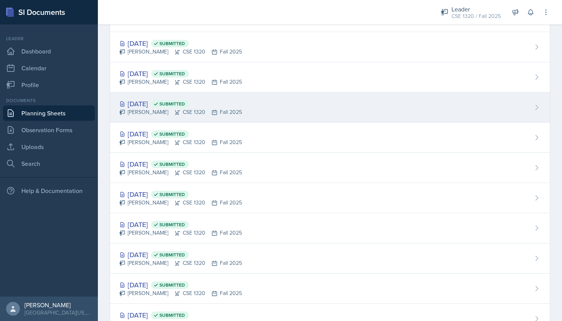
scroll to position [273, 0]
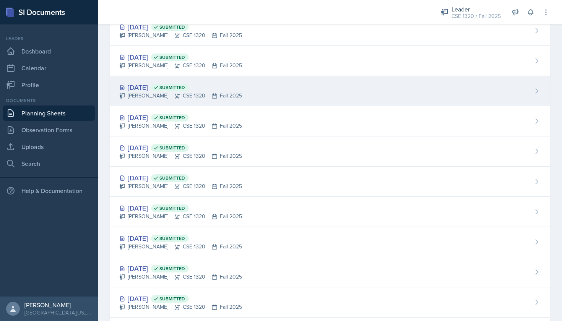
click at [250, 100] on div "[DATE] Submitted [PERSON_NAME] CSE 1320 Fall 2025" at bounding box center [329, 91] width 439 height 30
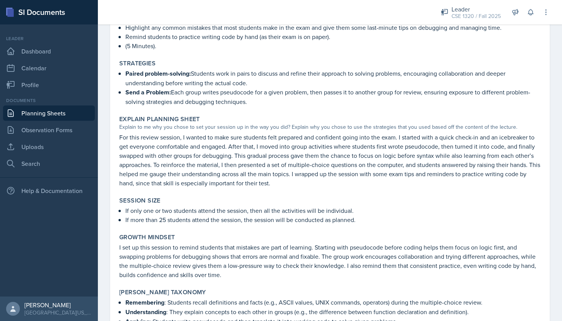
scroll to position [1162, 0]
click at [61, 114] on link "Planning Sheets" at bounding box center [49, 112] width 92 height 15
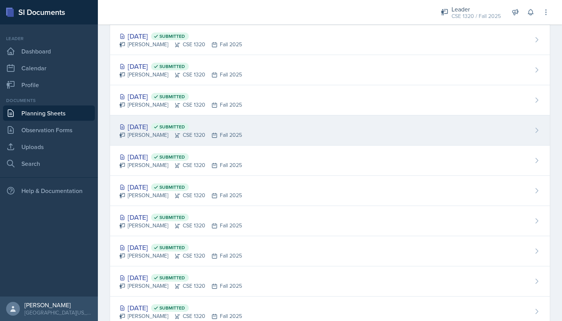
scroll to position [135, 0]
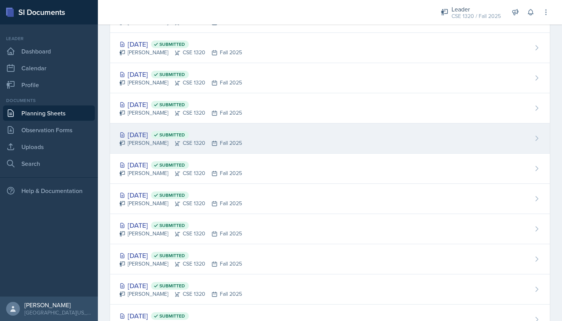
click at [266, 133] on div "[DATE] Submitted [PERSON_NAME] CSE 1320 Fall 2025" at bounding box center [329, 138] width 439 height 30
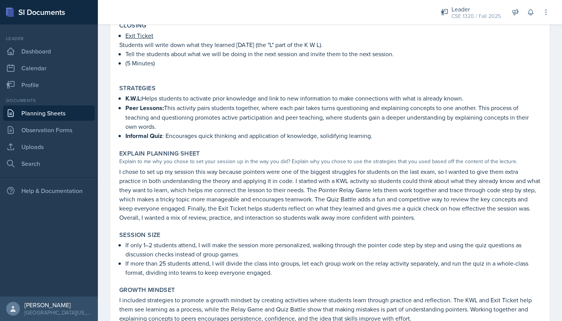
scroll to position [607, 0]
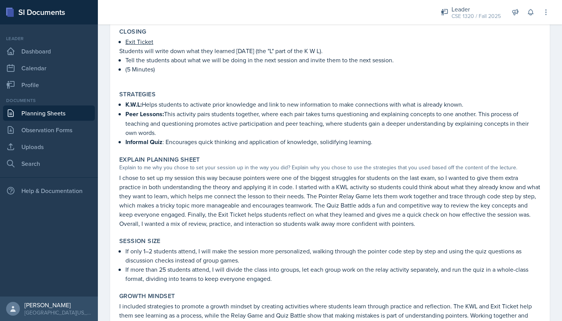
click at [76, 113] on link "Planning Sheets" at bounding box center [49, 112] width 92 height 15
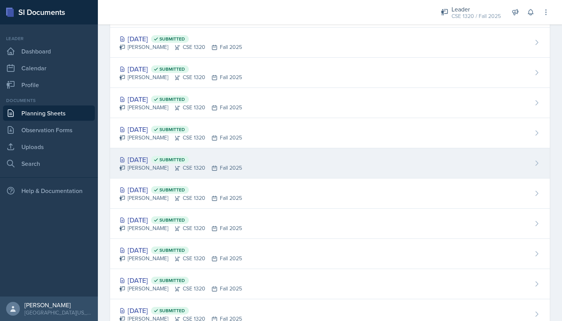
scroll to position [80, 0]
click at [260, 159] on div "[DATE] Submitted [PERSON_NAME] CSE 1320 Fall 2025" at bounding box center [329, 164] width 439 height 30
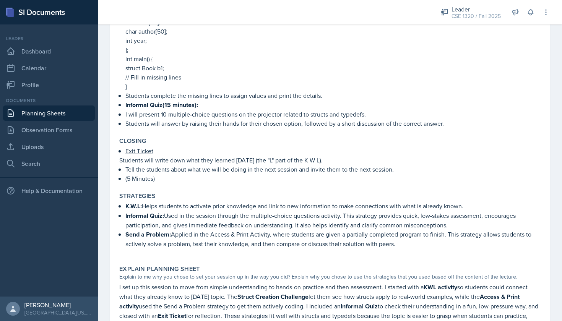
scroll to position [695, 0]
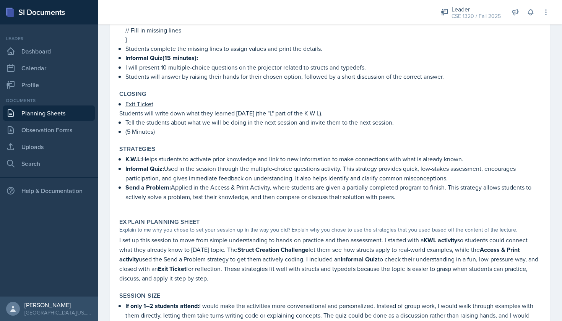
click at [73, 118] on link "Planning Sheets" at bounding box center [49, 112] width 92 height 15
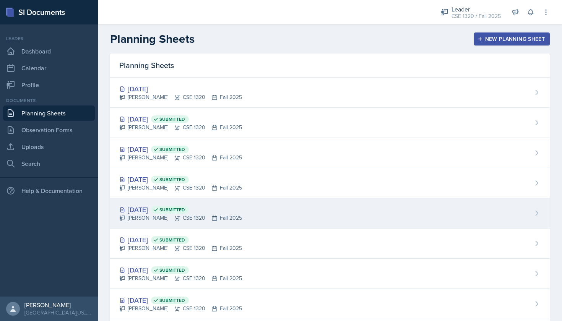
click at [275, 211] on div "[DATE] Submitted [PERSON_NAME] CSE 1320 Fall 2025" at bounding box center [329, 213] width 439 height 30
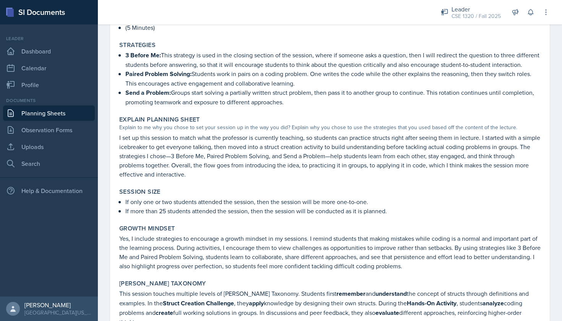
scroll to position [614, 0]
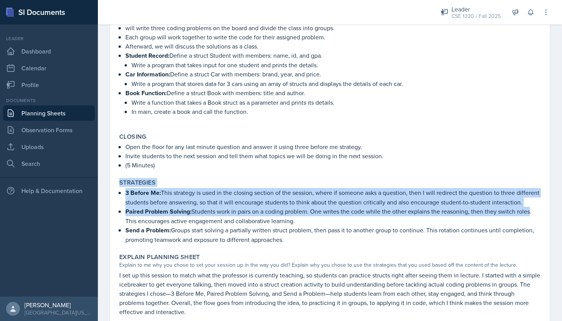
drag, startPoint x: 528, startPoint y: 207, endPoint x: 253, endPoint y: 176, distance: 276.4
click at [253, 176] on div "Strategies 3 Before Me: This strategy is used in the closing section of the ses…" at bounding box center [329, 211] width 427 height 71
click at [319, 193] on p "3 Before Me: This strategy is used in the closing section of the session, where…" at bounding box center [332, 197] width 415 height 19
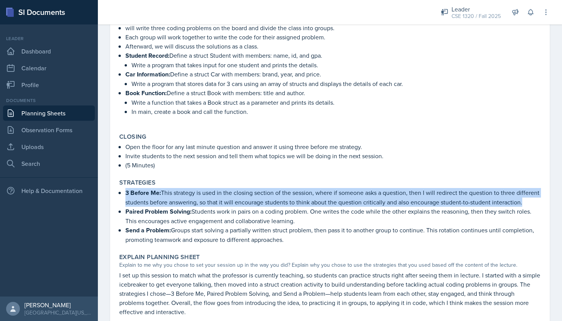
drag, startPoint x: 522, startPoint y: 204, endPoint x: 122, endPoint y: 197, distance: 400.1
click at [122, 197] on div "3 Before Me: This strategy is used in the closing section of the session, where…" at bounding box center [329, 216] width 421 height 56
copy p "3 Before Me: This strategy is used in the closing section of the session, where…"
